Goal: Transaction & Acquisition: Purchase product/service

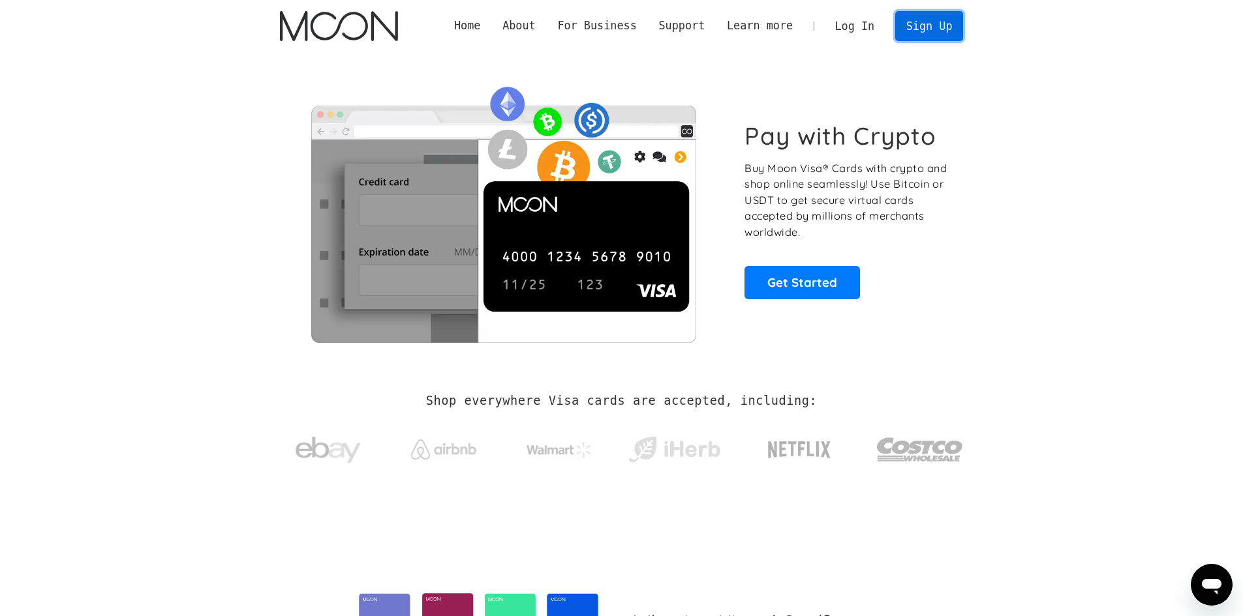
click at [931, 35] on link "Sign Up" at bounding box center [929, 25] width 68 height 29
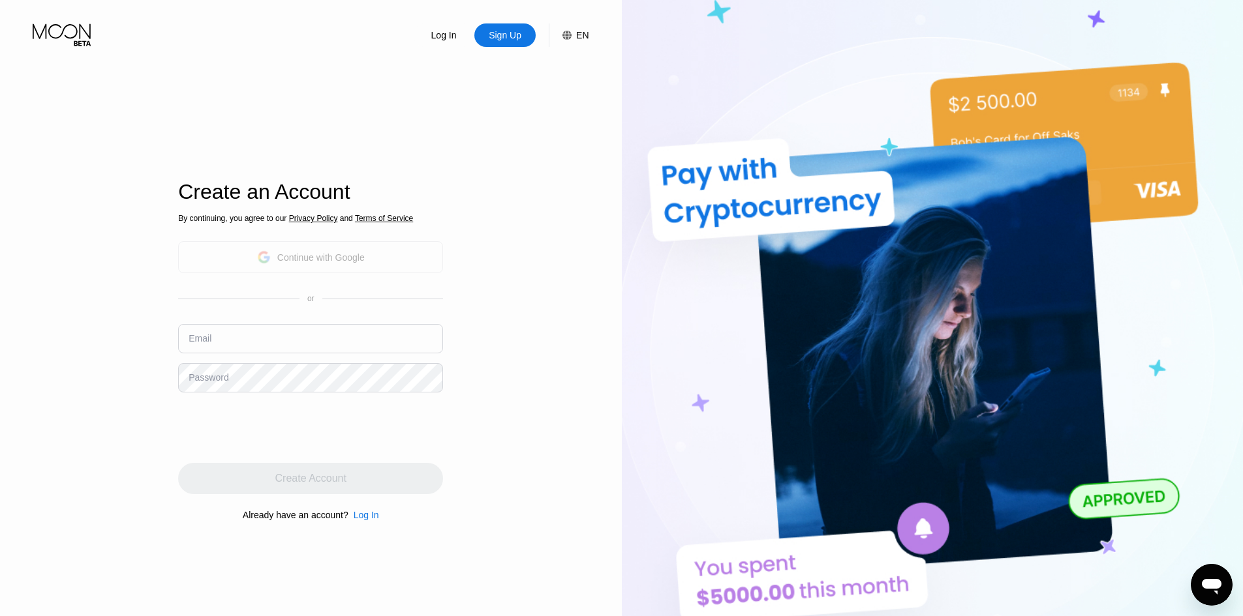
click at [325, 262] on div "Continue with Google" at bounding box center [320, 257] width 87 height 10
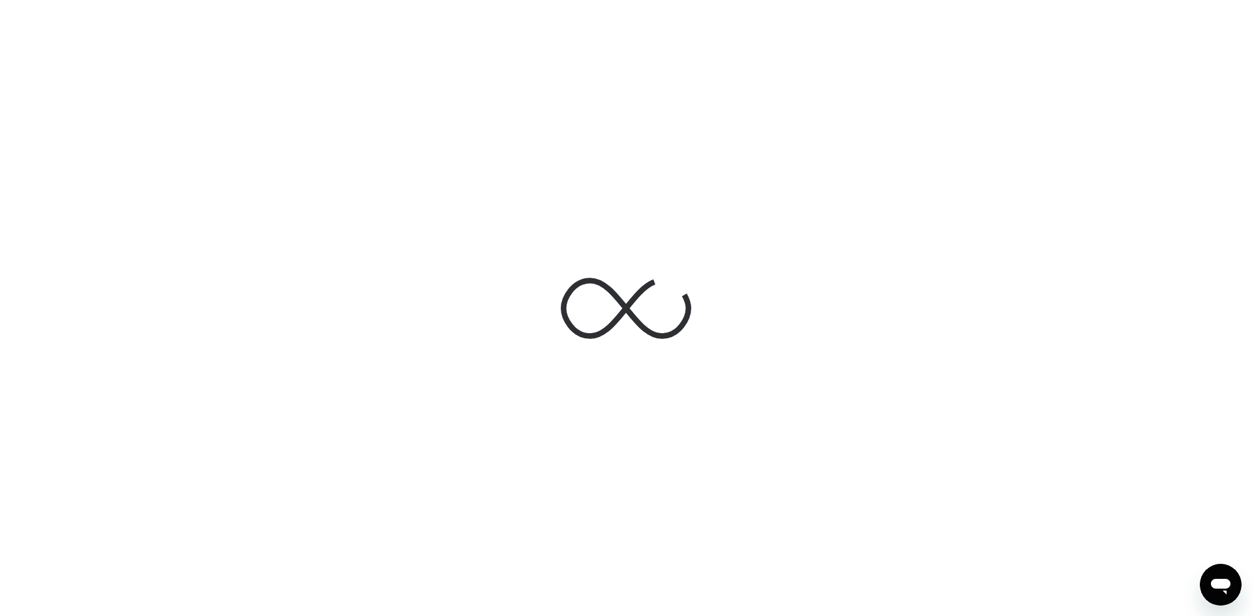
click at [241, 294] on div at bounding box center [626, 308] width 1252 height 616
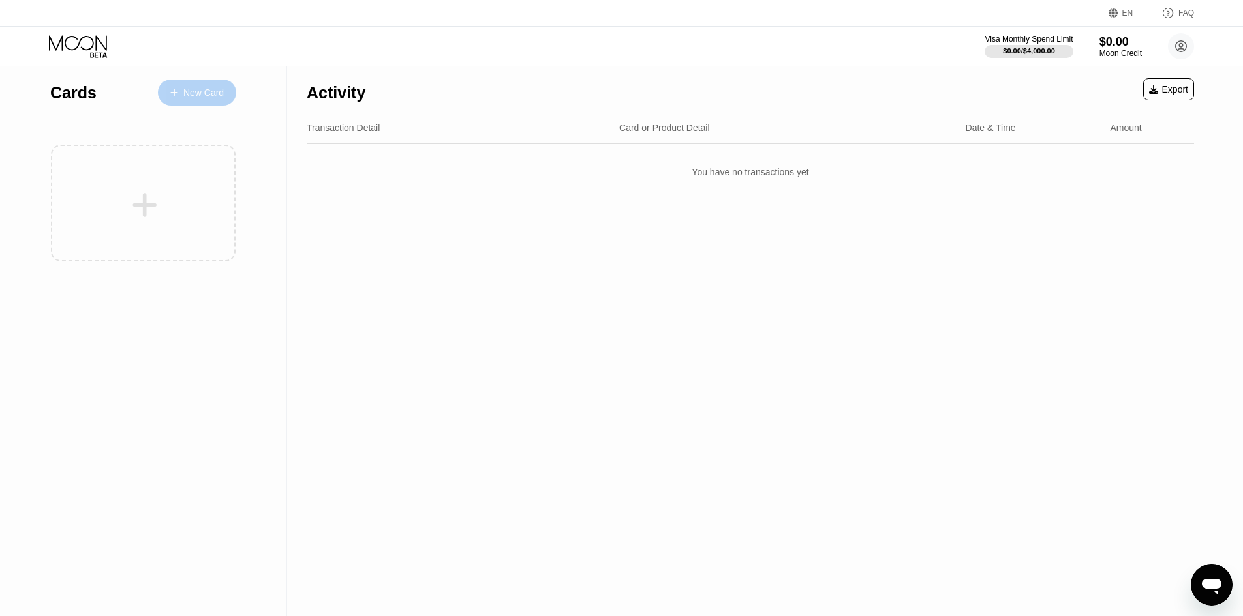
click at [211, 85] on div "New Card" at bounding box center [197, 93] width 78 height 26
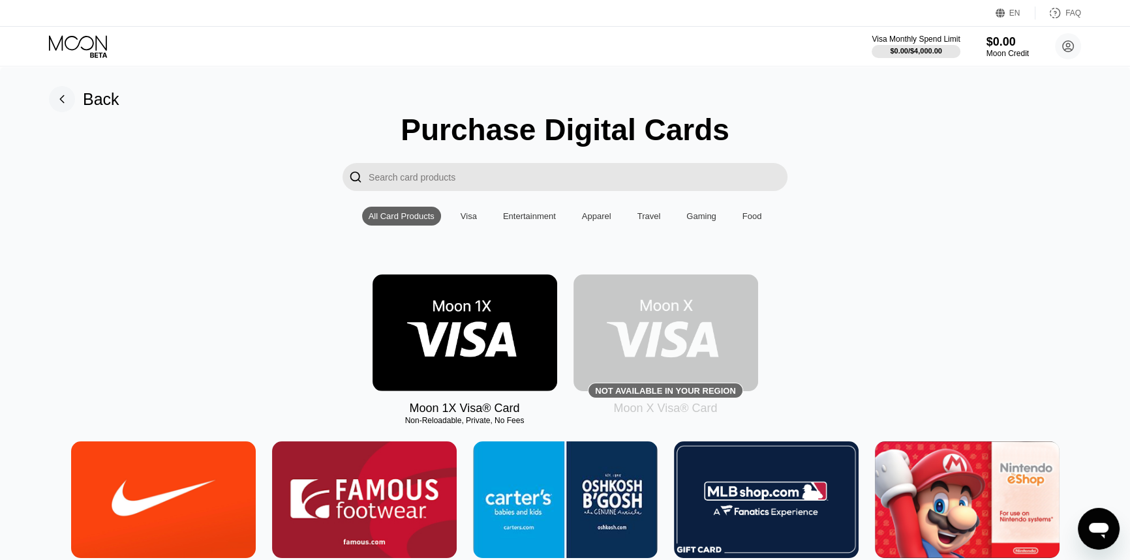
click at [401, 183] on input "Search card products" at bounding box center [578, 177] width 419 height 28
click at [547, 190] on input "Search card products" at bounding box center [578, 177] width 419 height 28
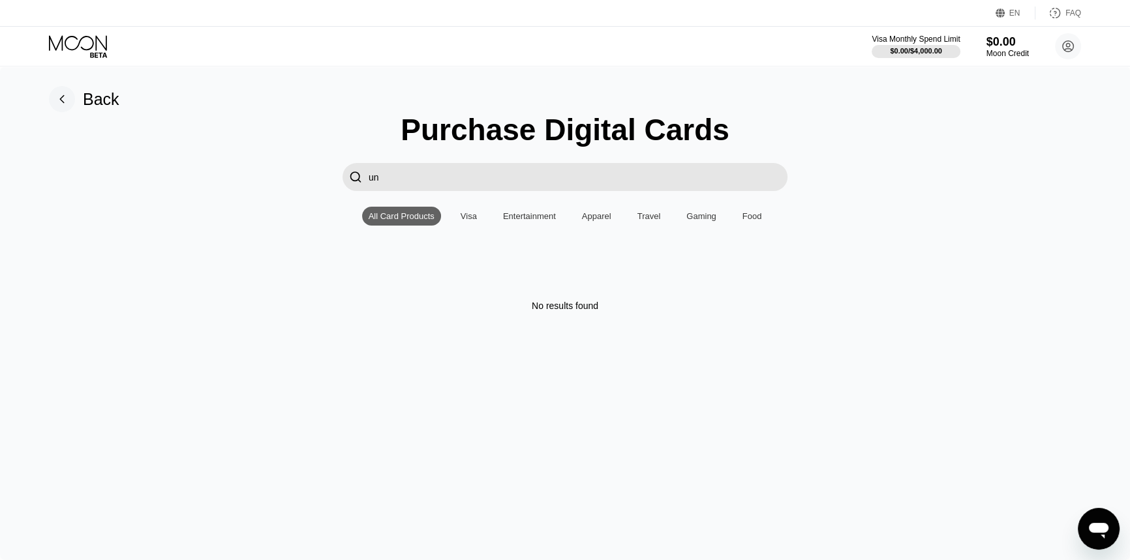
type input "u"
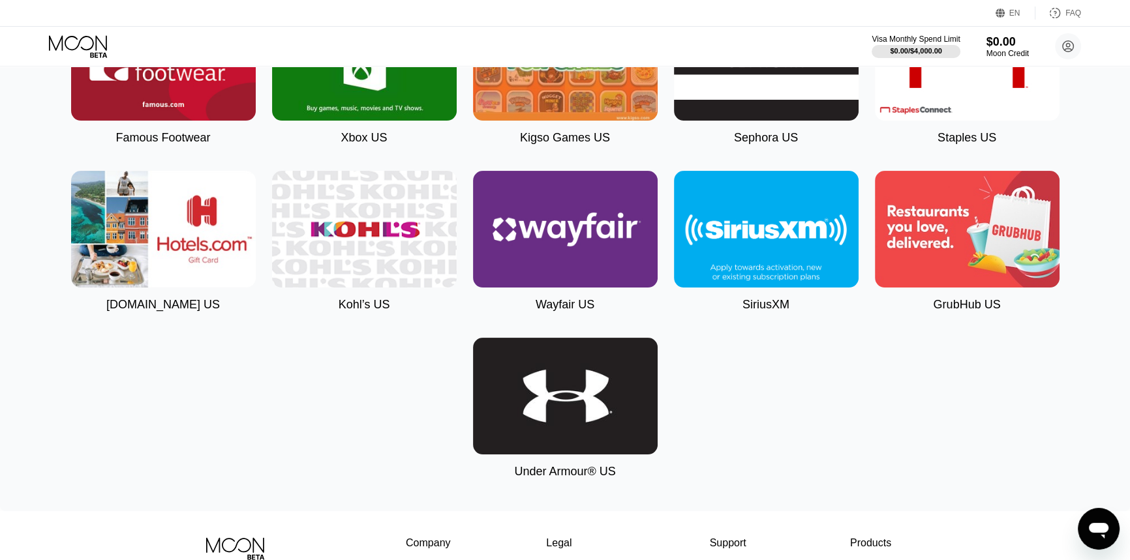
scroll to position [356, 0]
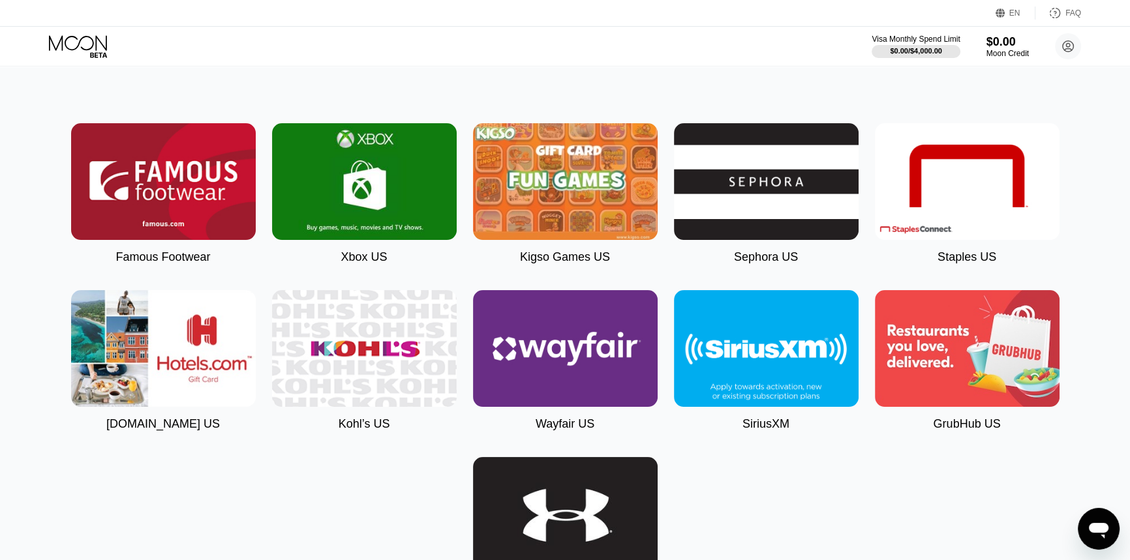
type input "us"
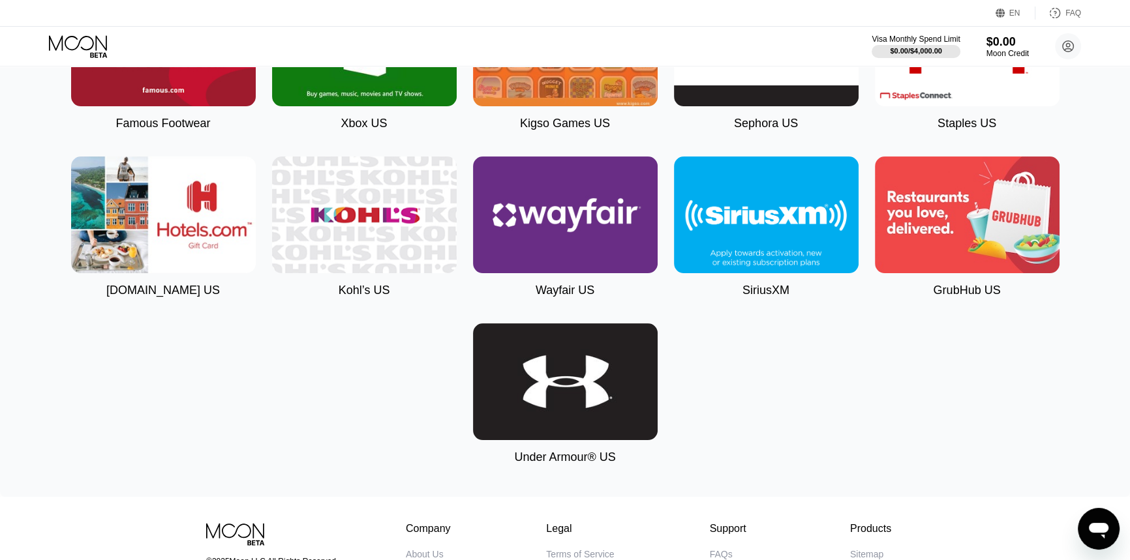
drag, startPoint x: 903, startPoint y: 493, endPoint x: 899, endPoint y: 524, distance: 32.3
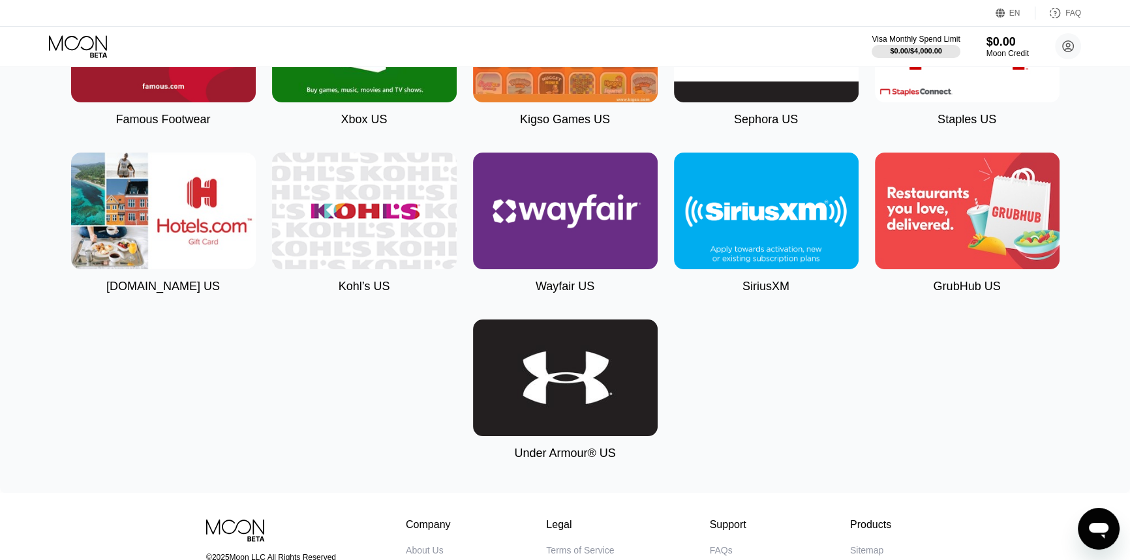
scroll to position [0, 0]
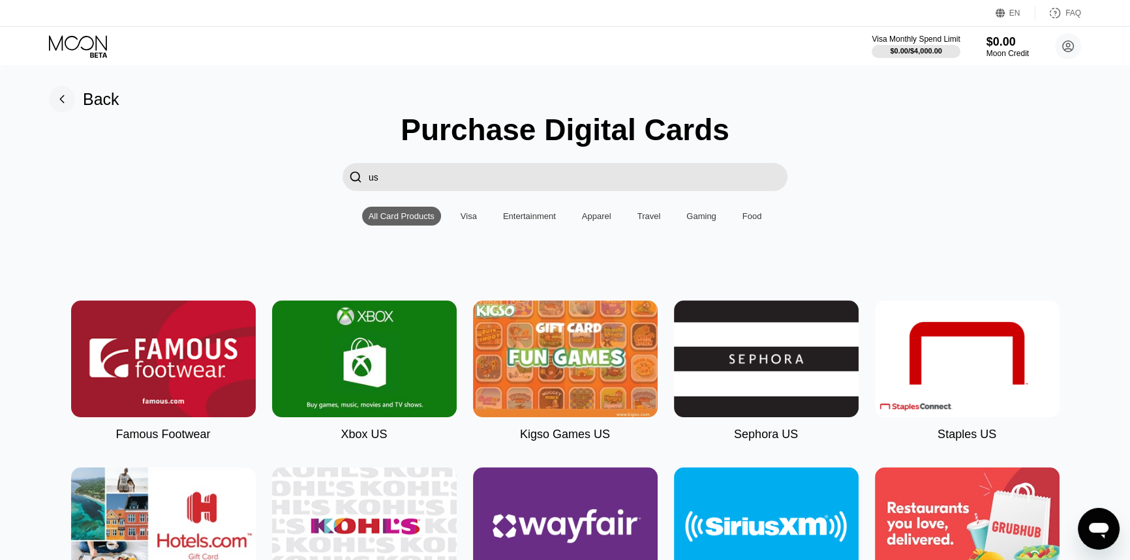
drag, startPoint x: 841, startPoint y: 476, endPoint x: 817, endPoint y: 307, distance: 171.2
click at [586, 221] on div "Apparel" at bounding box center [596, 216] width 29 height 10
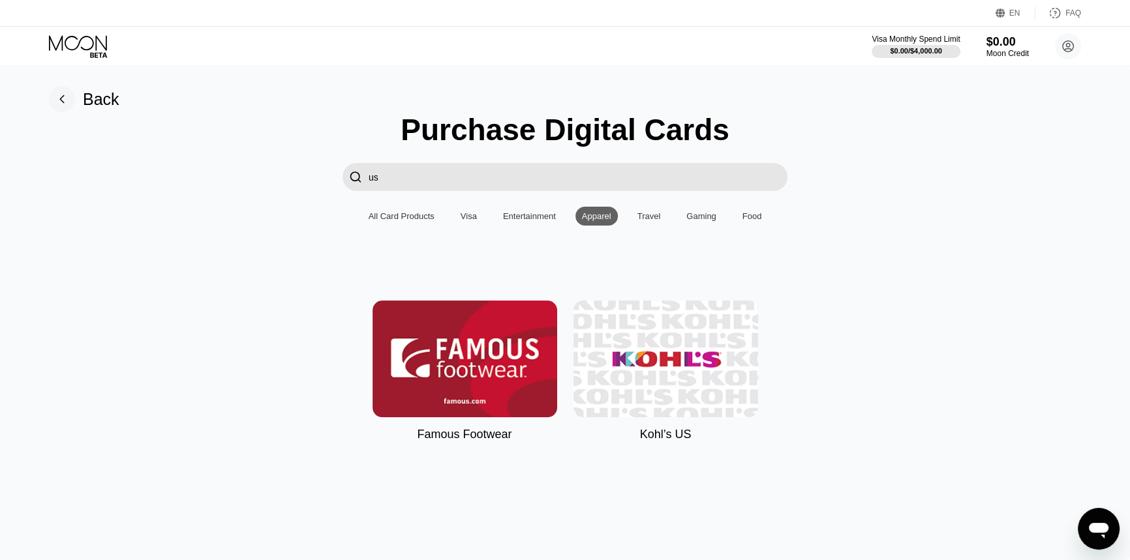
click at [541, 221] on div "Entertainment" at bounding box center [529, 216] width 53 height 10
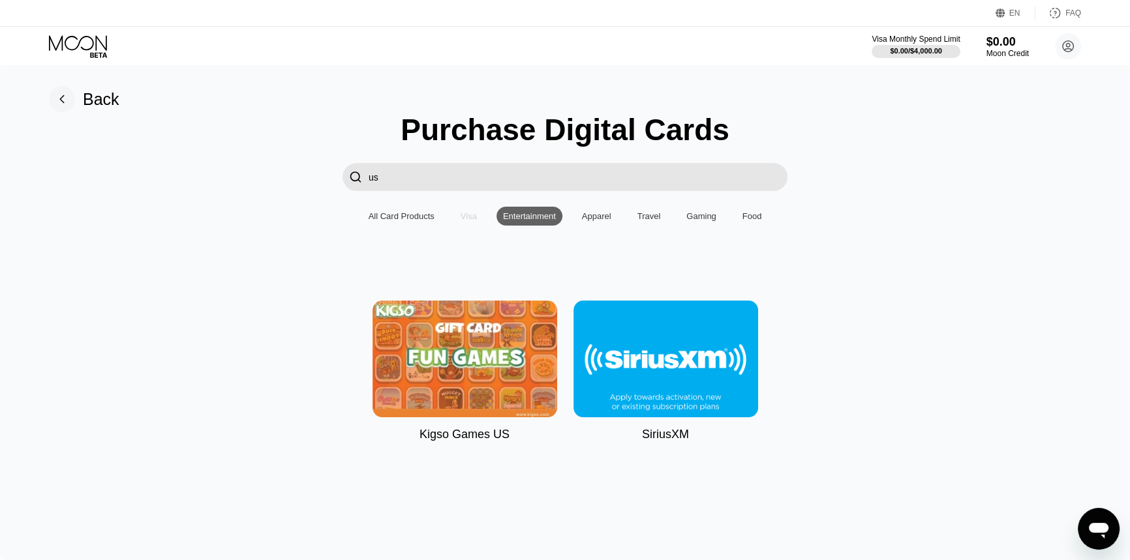
click at [476, 224] on div "Visa" at bounding box center [468, 216] width 29 height 19
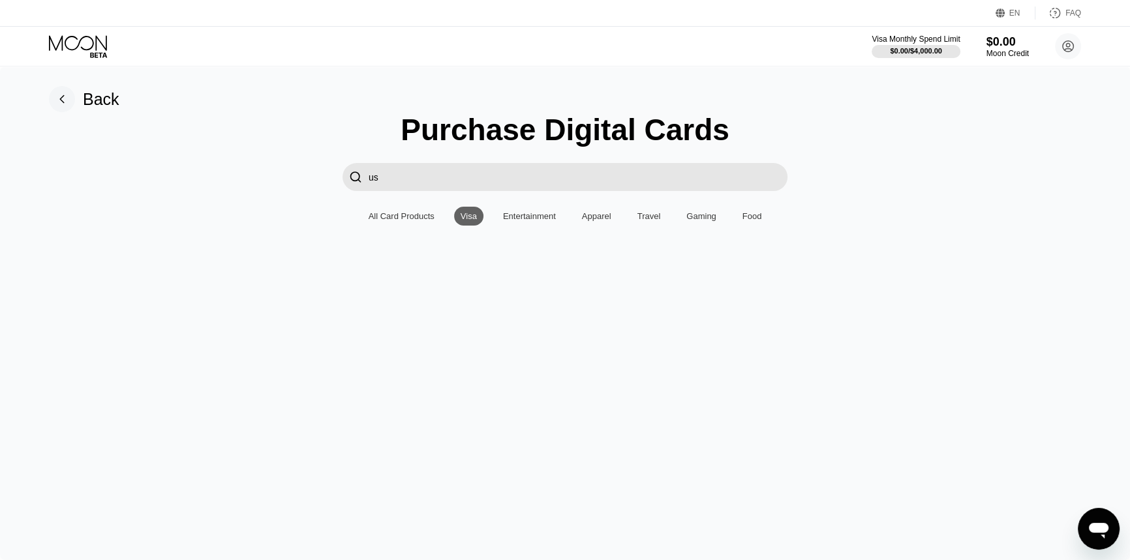
drag, startPoint x: 410, startPoint y: 174, endPoint x: 215, endPoint y: 170, distance: 194.4
click at [215, 170] on div " us" at bounding box center [565, 177] width 1091 height 28
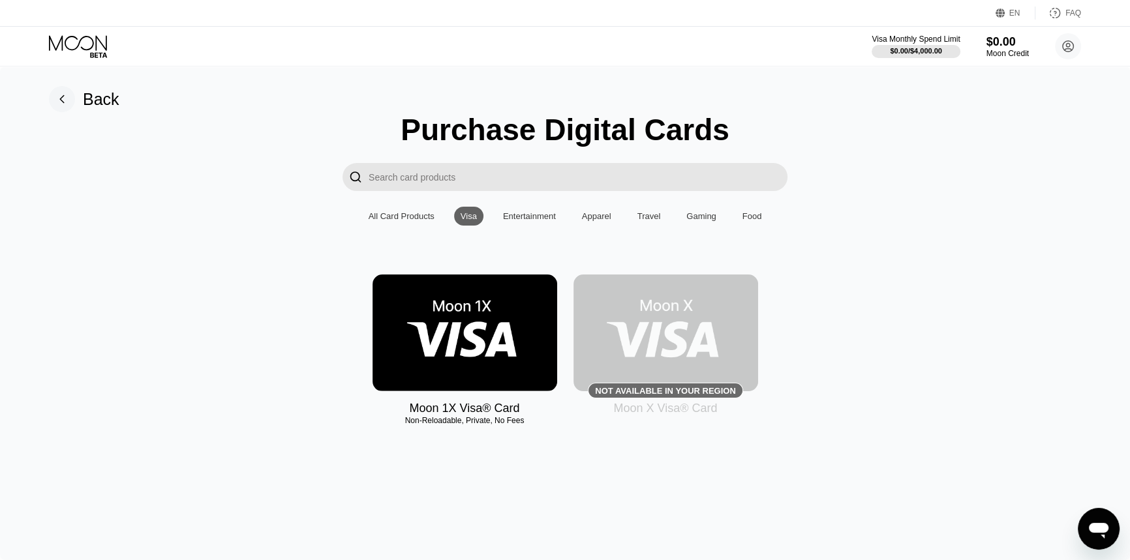
click at [476, 345] on img at bounding box center [464, 333] width 185 height 117
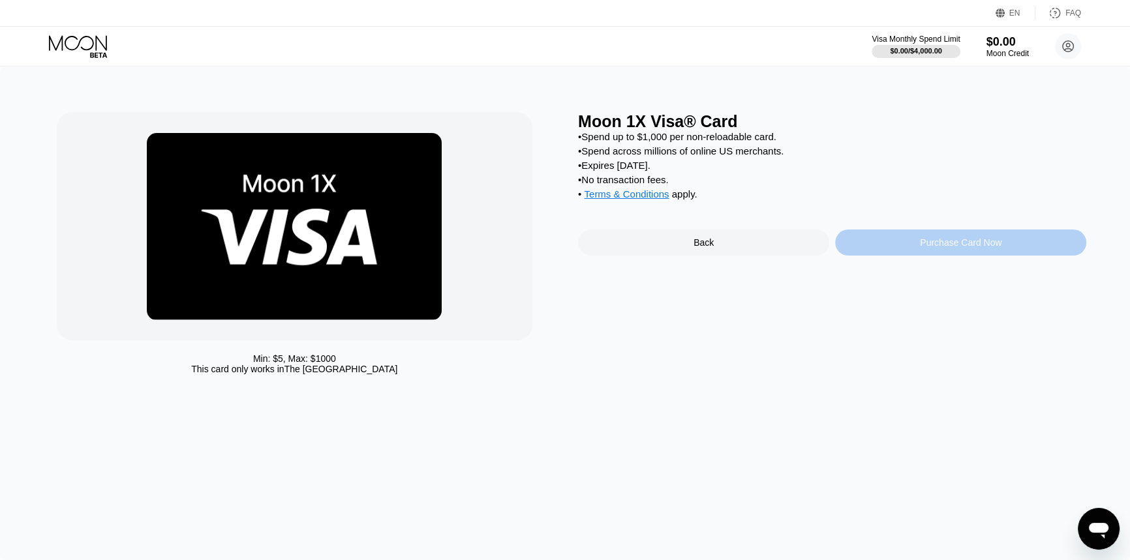
click at [908, 248] on div "Purchase Card Now" at bounding box center [960, 243] width 251 height 26
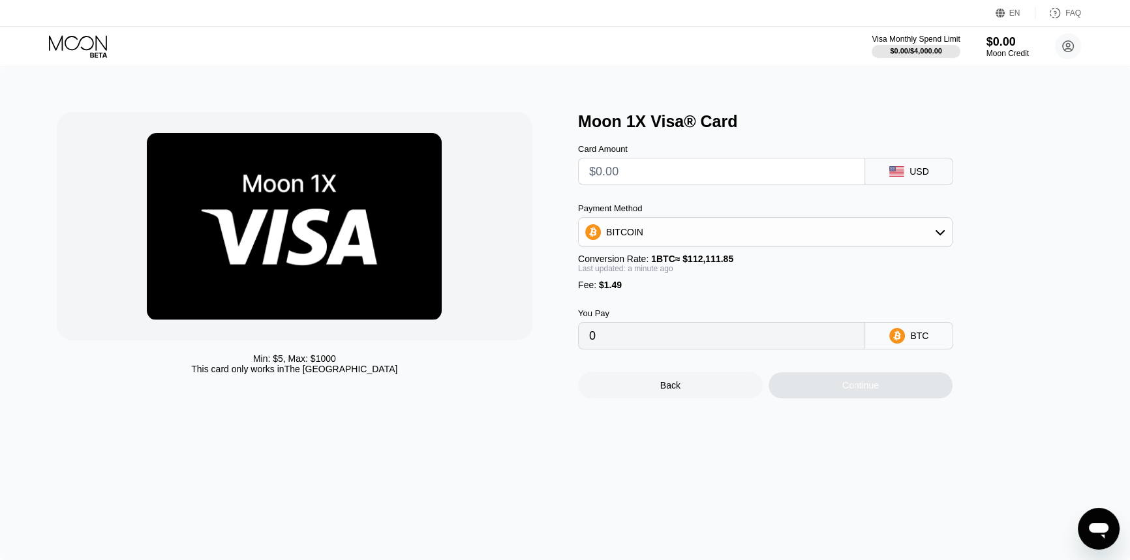
click at [697, 399] on div "Back" at bounding box center [670, 385] width 185 height 26
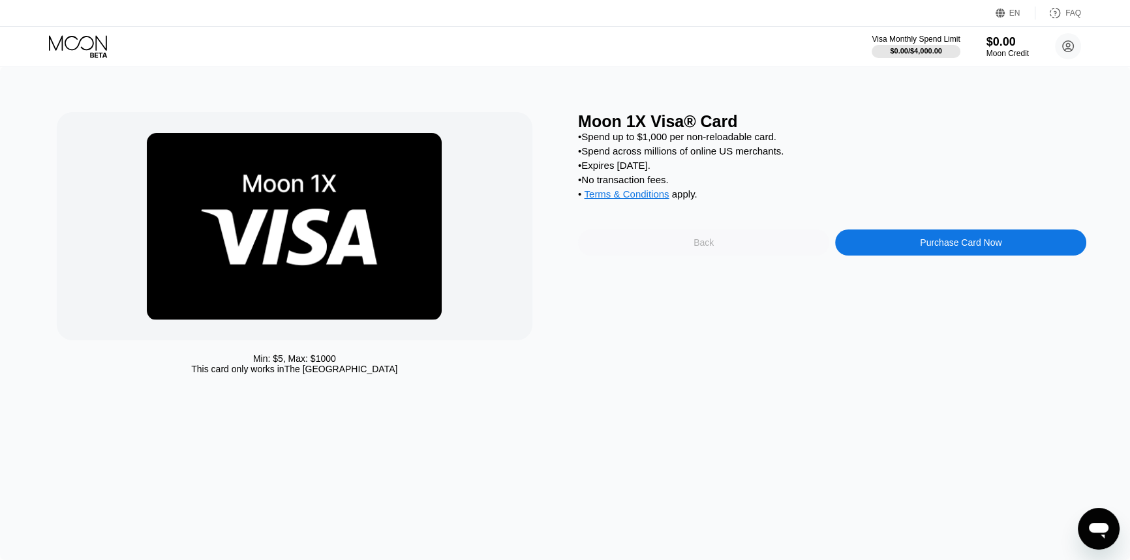
click at [718, 256] on div "Back" at bounding box center [703, 243] width 251 height 26
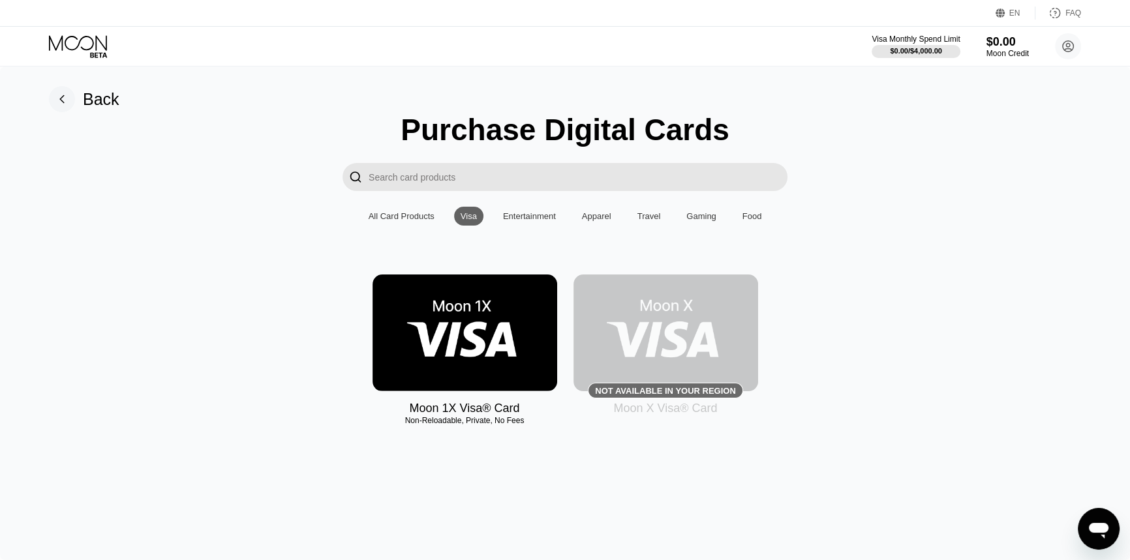
click at [690, 341] on img at bounding box center [665, 333] width 185 height 117
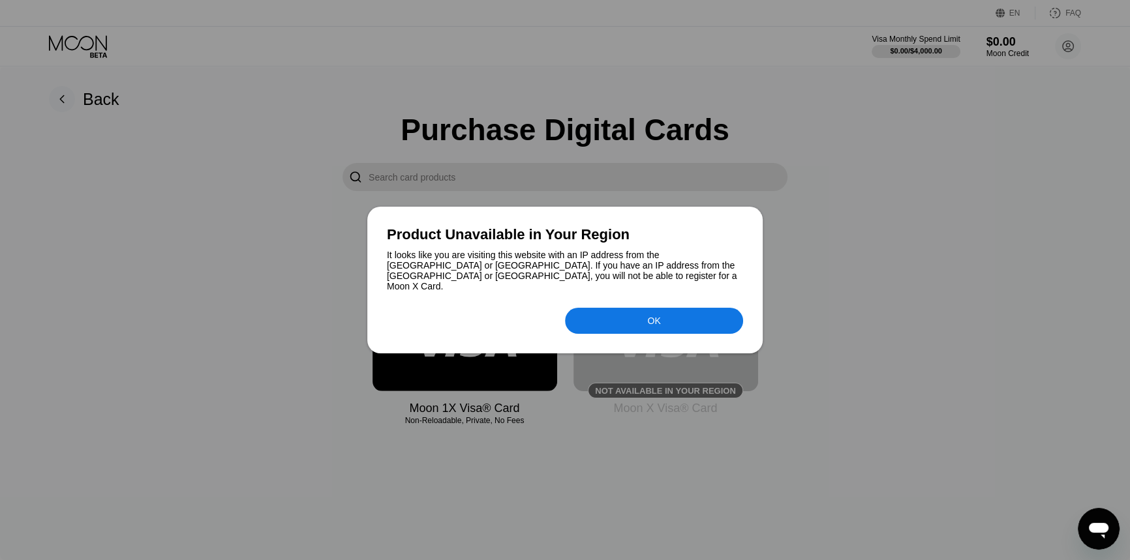
click at [658, 316] on div "OK" at bounding box center [653, 321] width 13 height 10
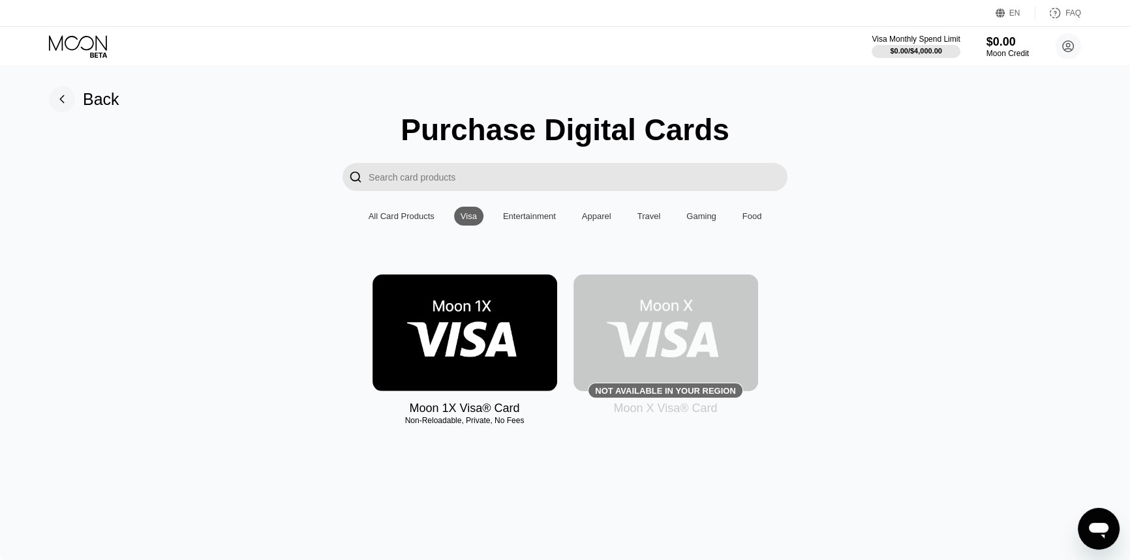
click at [367, 205] on div "Purchase Digital Cards  All Card Products Visa Entertainment Apparel Travel Ga…" at bounding box center [565, 276] width 1091 height 329
click at [382, 215] on div "All Card Products" at bounding box center [401, 216] width 79 height 19
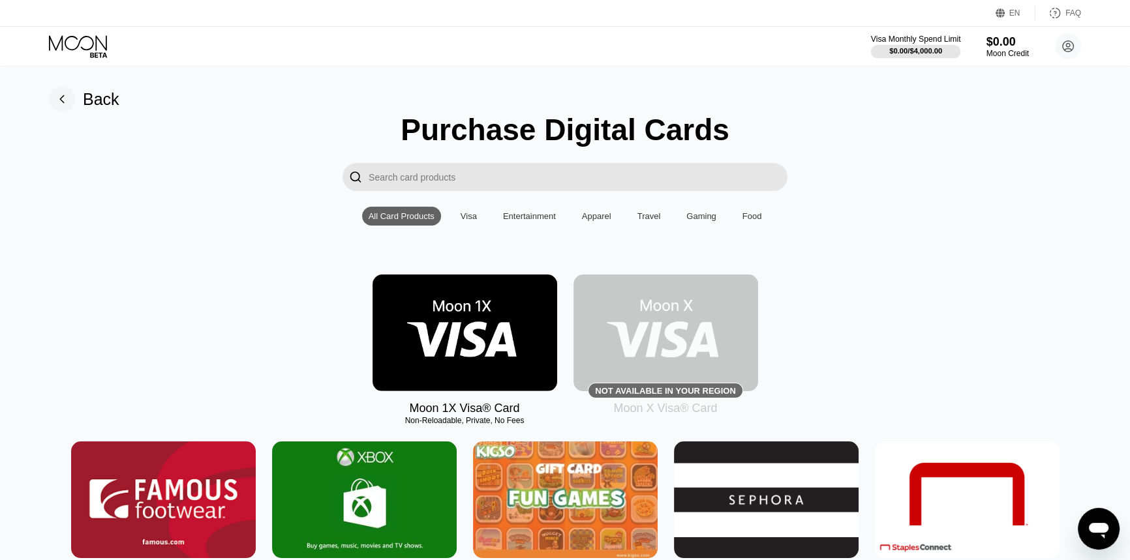
click at [928, 35] on div "Visa Monthly Spend Limit" at bounding box center [916, 39] width 90 height 9
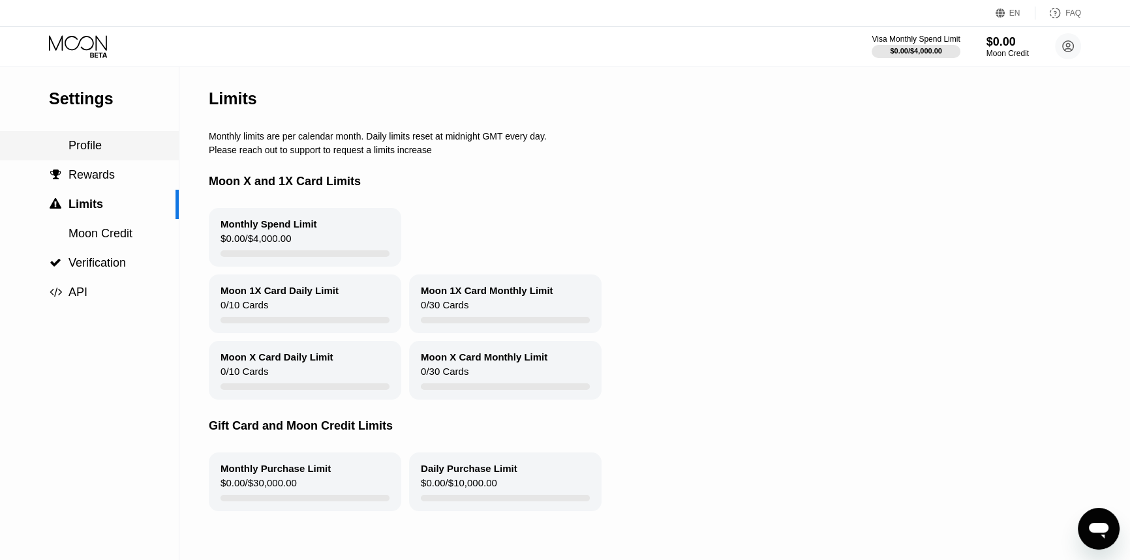
click at [83, 160] on div "Profile" at bounding box center [89, 145] width 179 height 29
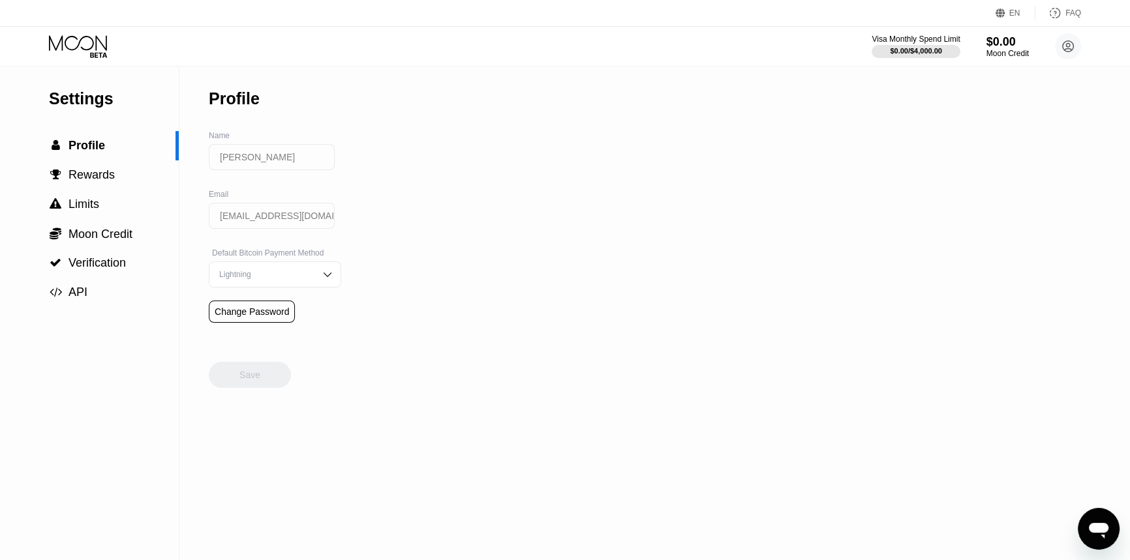
click at [46, 55] on div "Visa Monthly Spend Limit $0.00 / $4,000.00 $0.00 Moon Credit [PERSON_NAME] [EMA…" at bounding box center [565, 46] width 1130 height 39
click at [65, 50] on icon at bounding box center [79, 46] width 61 height 23
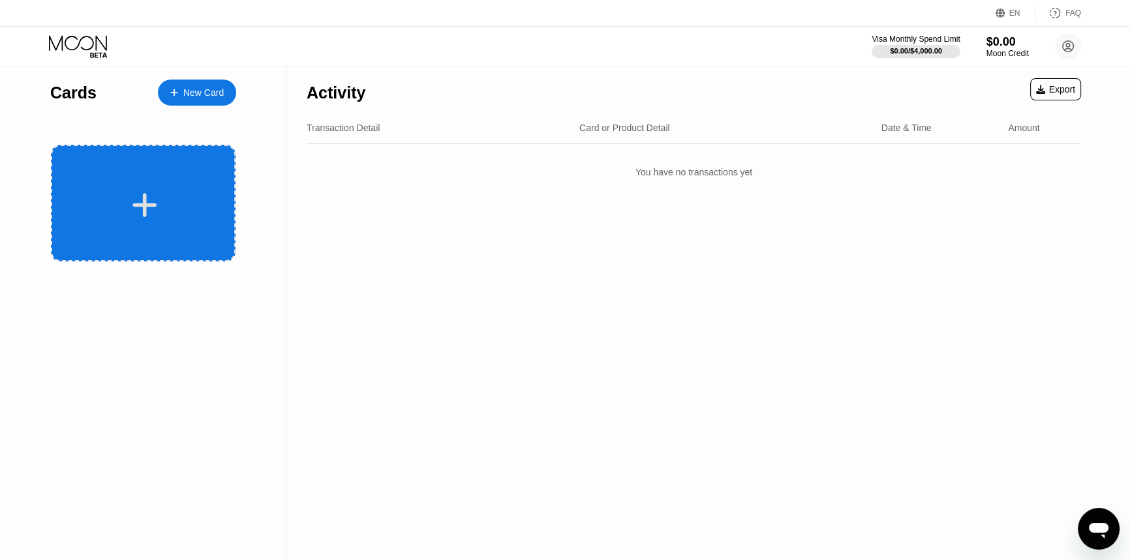
click at [98, 220] on div at bounding box center [143, 203] width 185 height 117
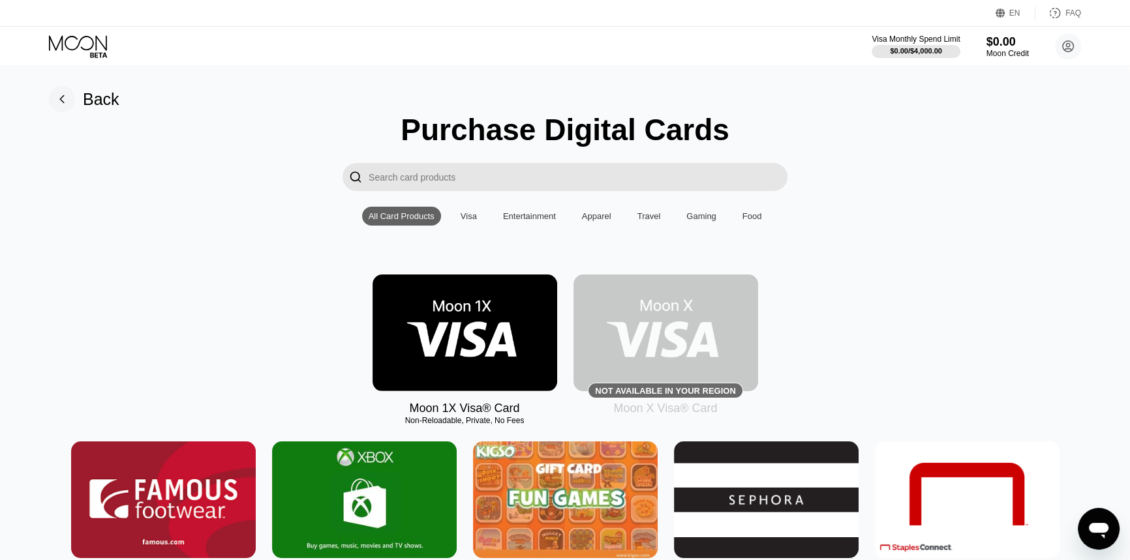
click at [406, 315] on img at bounding box center [464, 333] width 185 height 117
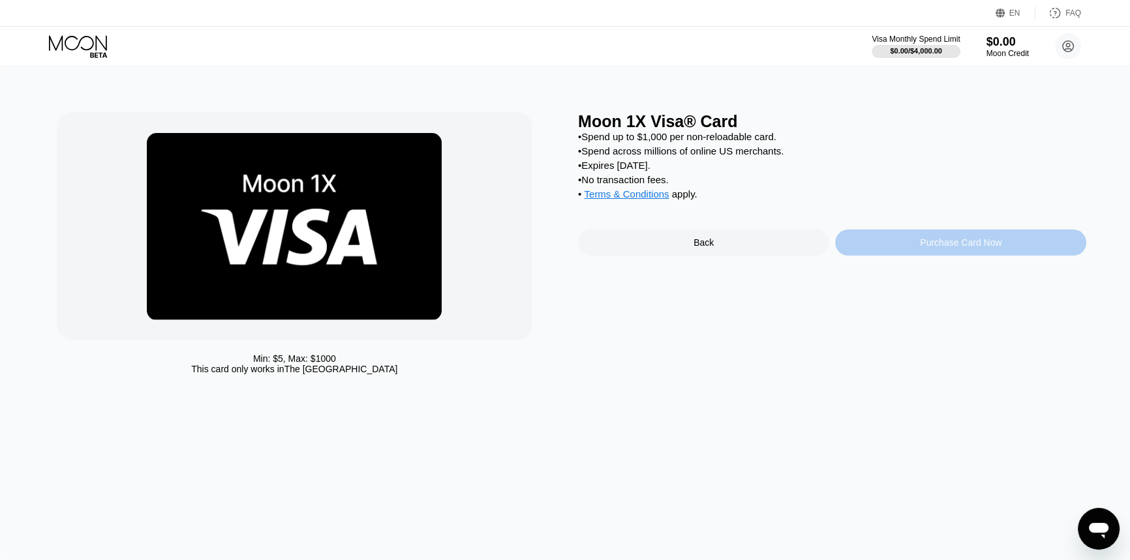
click at [940, 248] on div "Purchase Card Now" at bounding box center [961, 242] width 82 height 10
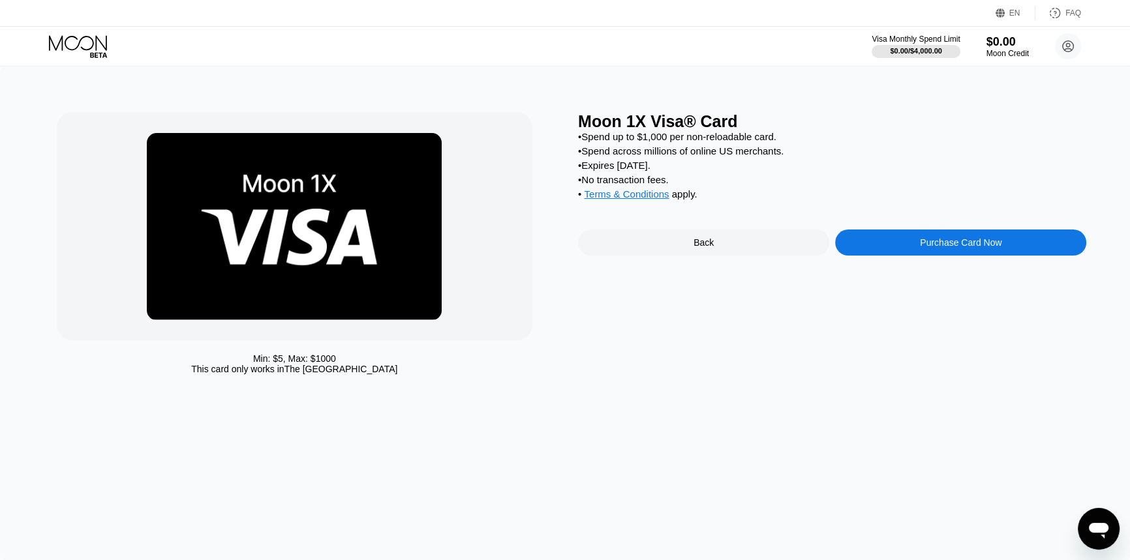
drag, startPoint x: 604, startPoint y: 156, endPoint x: 691, endPoint y: 181, distance: 90.9
click at [690, 180] on div "• Spend up to $1,000 per non-reloadable card. • Spend across millions of online…" at bounding box center [832, 168] width 508 height 75
click at [431, 337] on div at bounding box center [295, 226] width 476 height 228
click at [718, 256] on div "Back" at bounding box center [703, 243] width 251 height 26
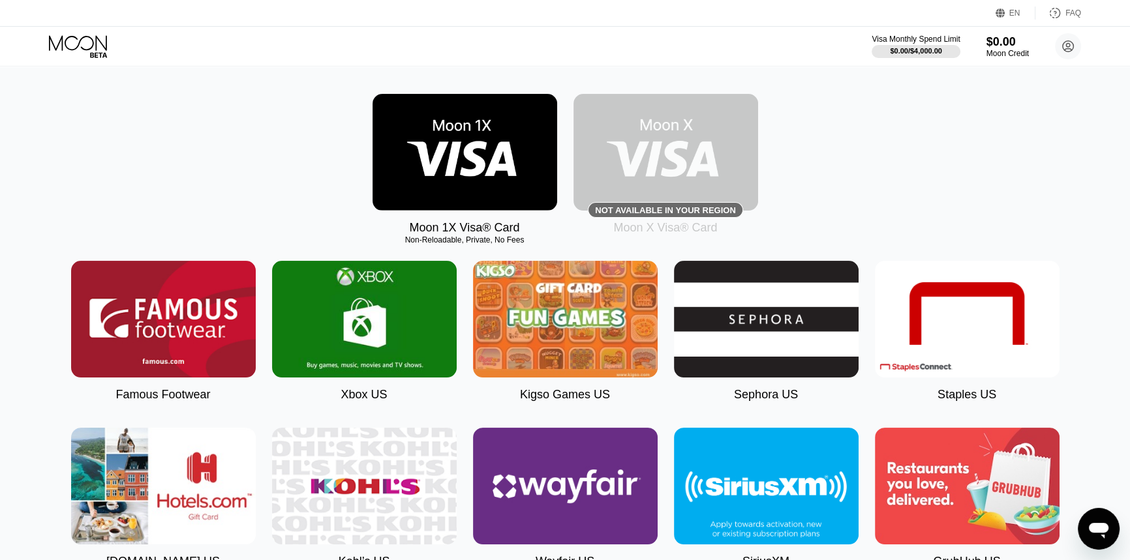
scroll to position [67, 0]
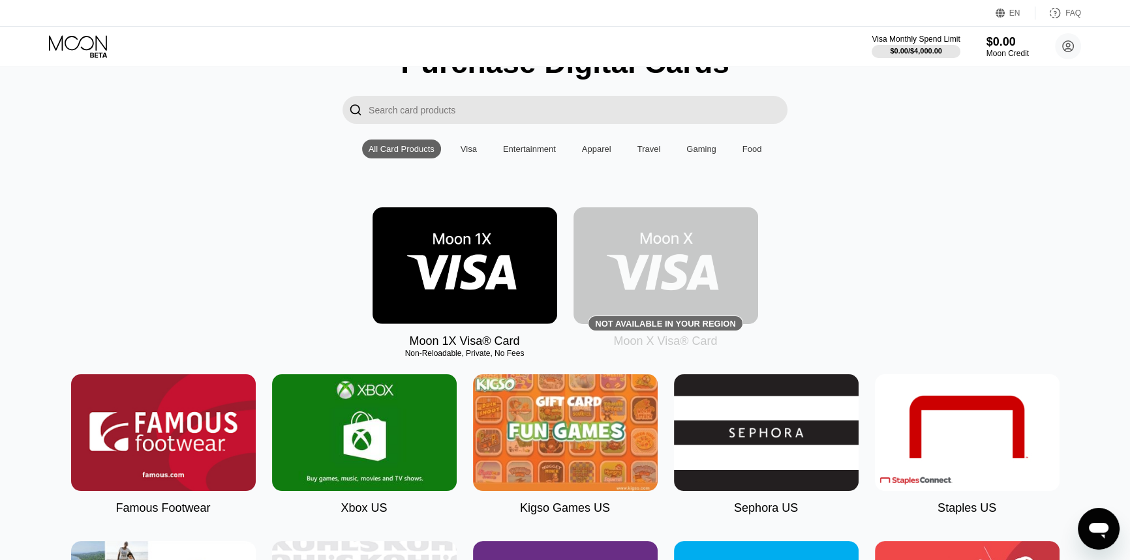
click at [438, 264] on img at bounding box center [464, 265] width 185 height 117
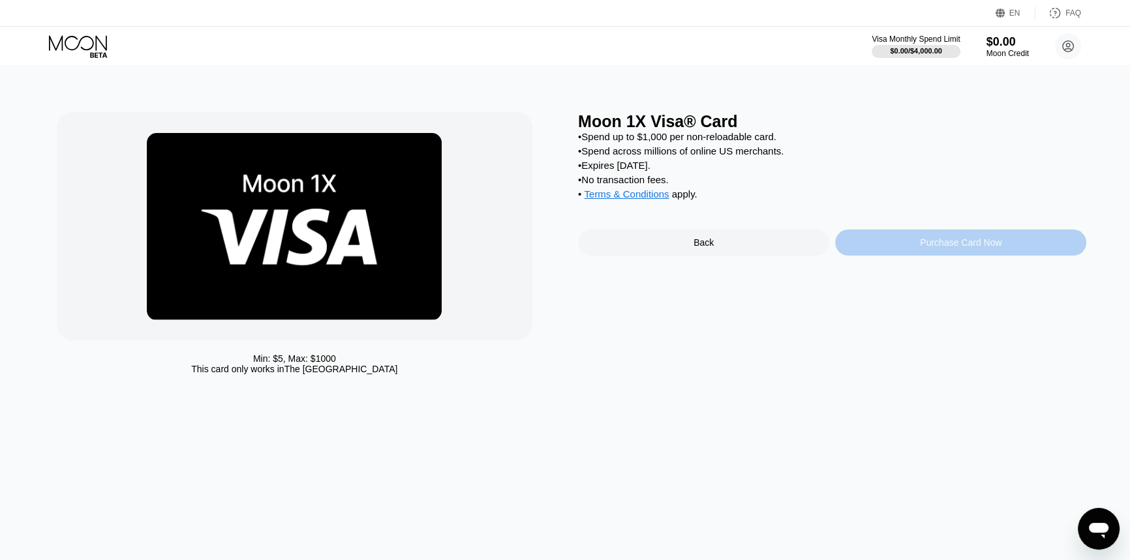
click at [931, 248] on div "Purchase Card Now" at bounding box center [961, 242] width 82 height 10
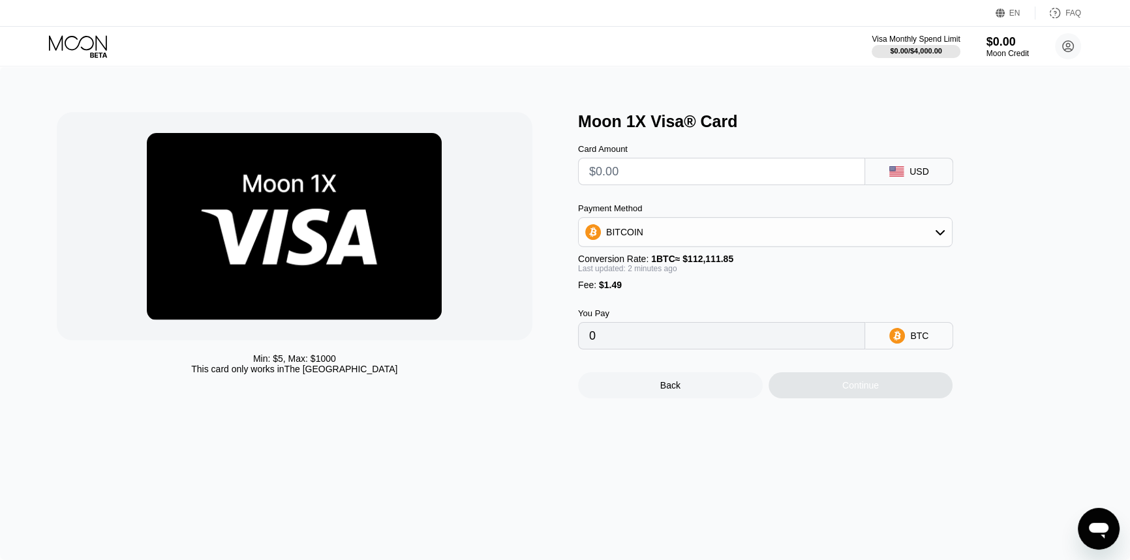
drag, startPoint x: 726, startPoint y: 166, endPoint x: 390, endPoint y: 119, distance: 339.2
click at [390, 119] on div "Min: $ 5 , Max: $ 1000 This card only works in The United States Moon 1X Visa® …" at bounding box center [565, 255] width 1017 height 286
type input "$5"
type input "0.00005789"
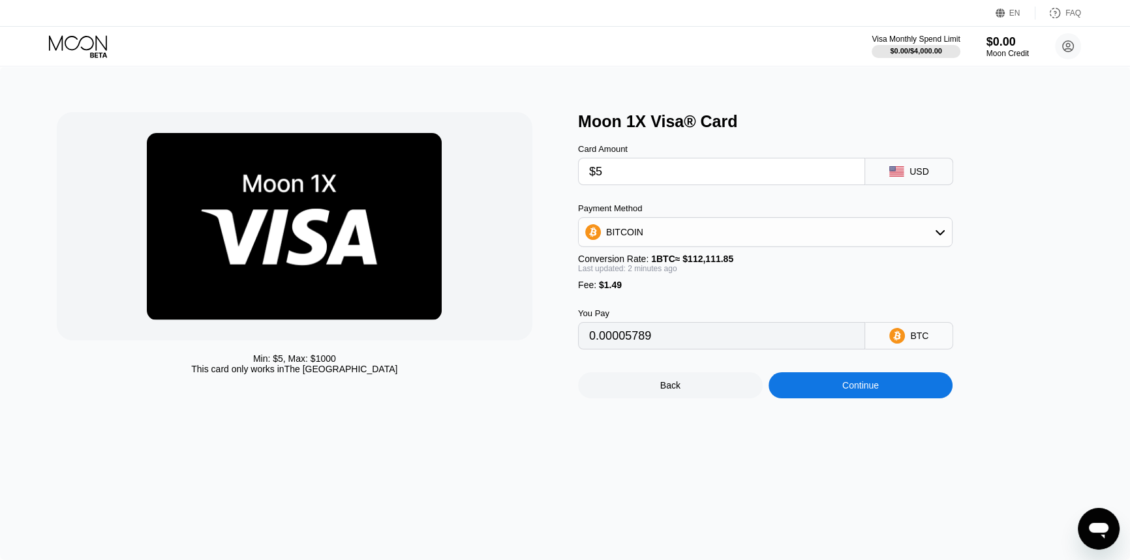
type input "$5"
type input "0.00005798"
